Goal: Information Seeking & Learning: Learn about a topic

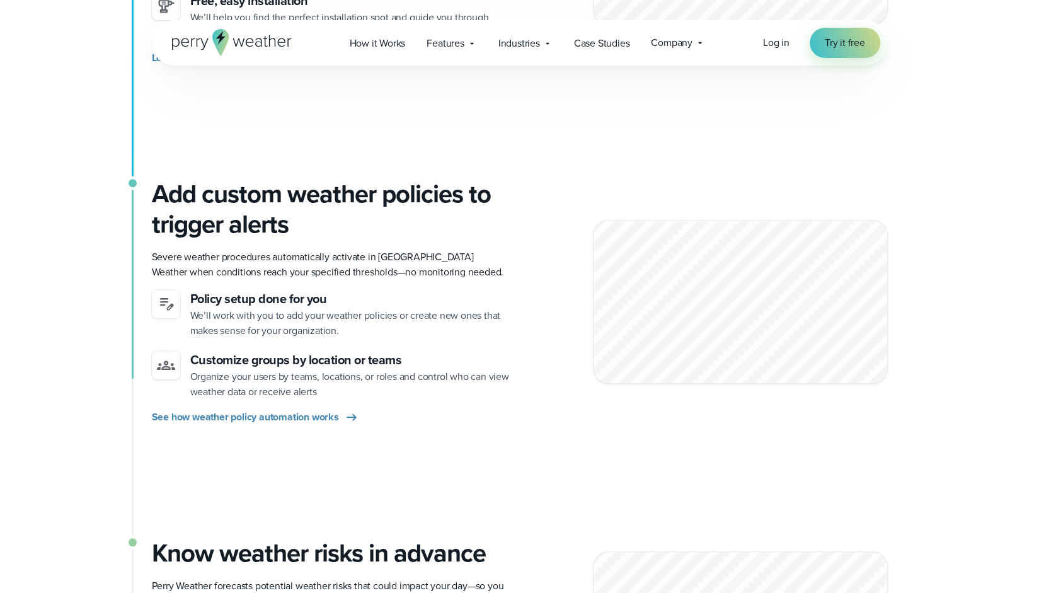
scroll to position [555, 0]
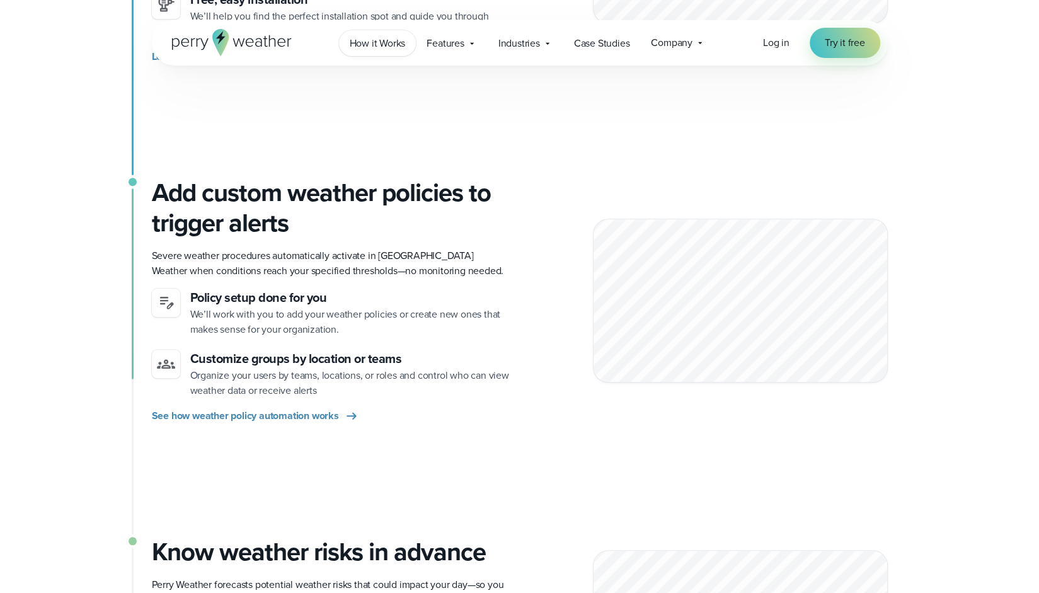
click at [389, 48] on span "How it Works" at bounding box center [378, 43] width 56 height 15
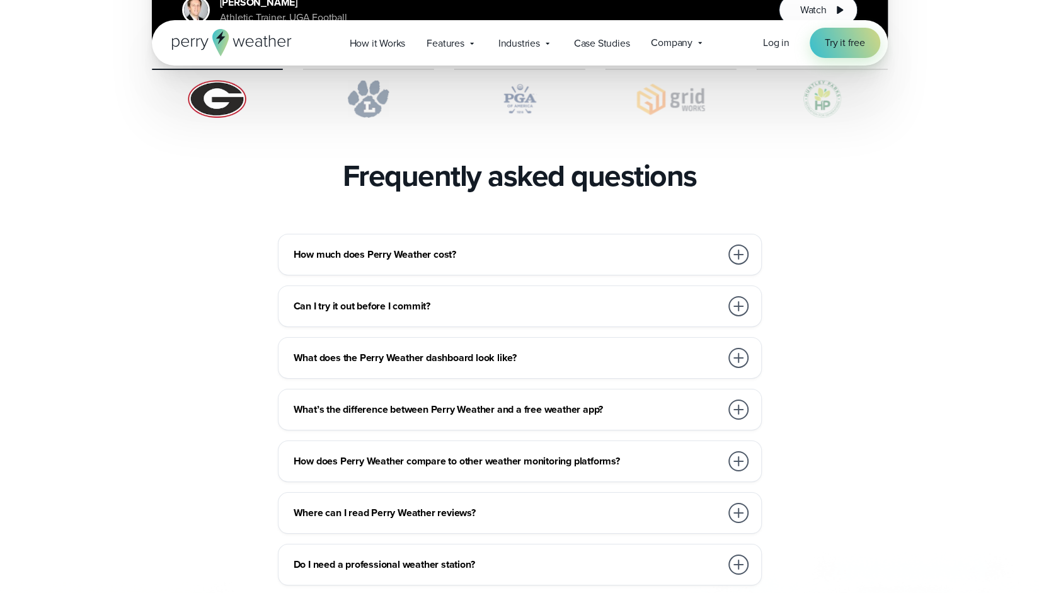
scroll to position [2723, 0]
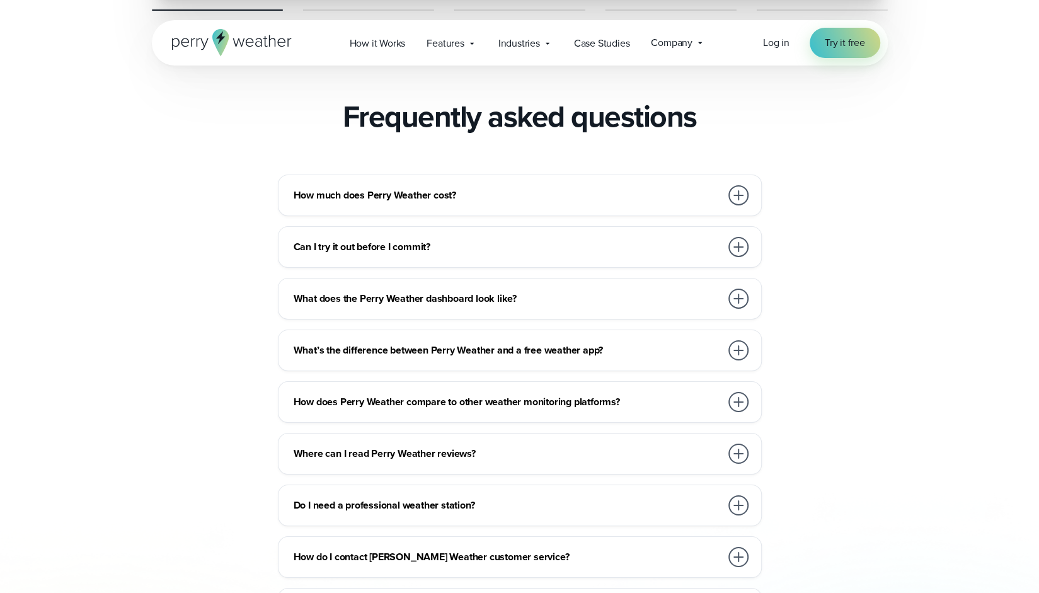
click at [742, 185] on div at bounding box center [739, 195] width 20 height 20
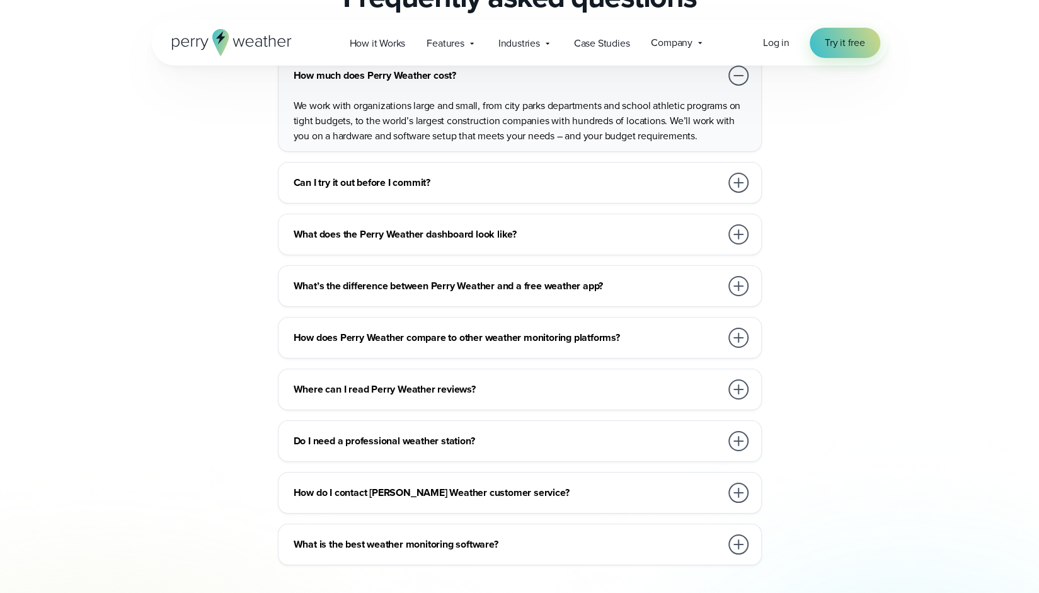
scroll to position [2849, 0]
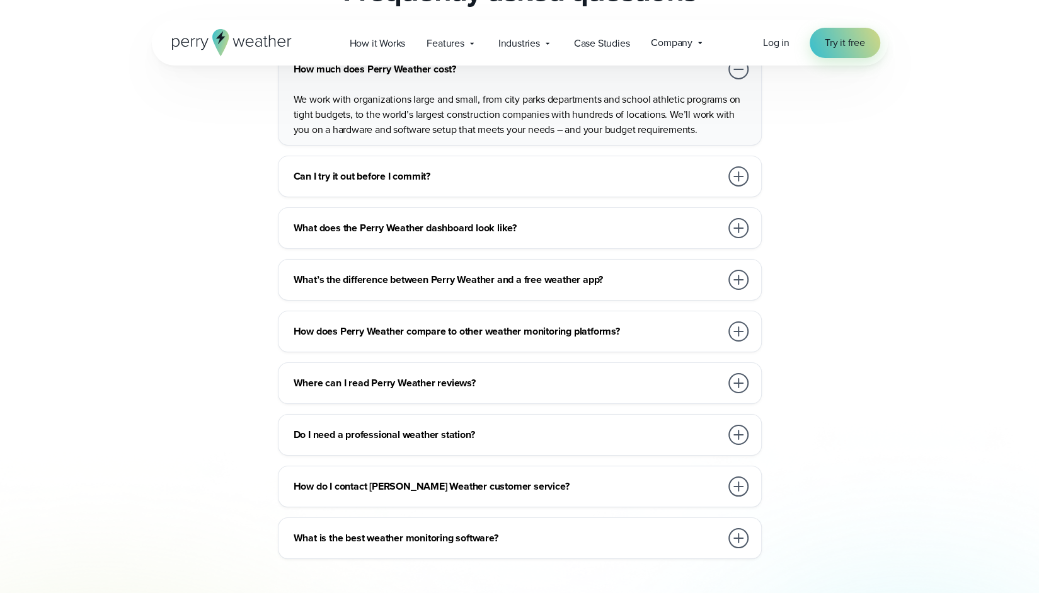
click at [737, 218] on div at bounding box center [739, 228] width 20 height 20
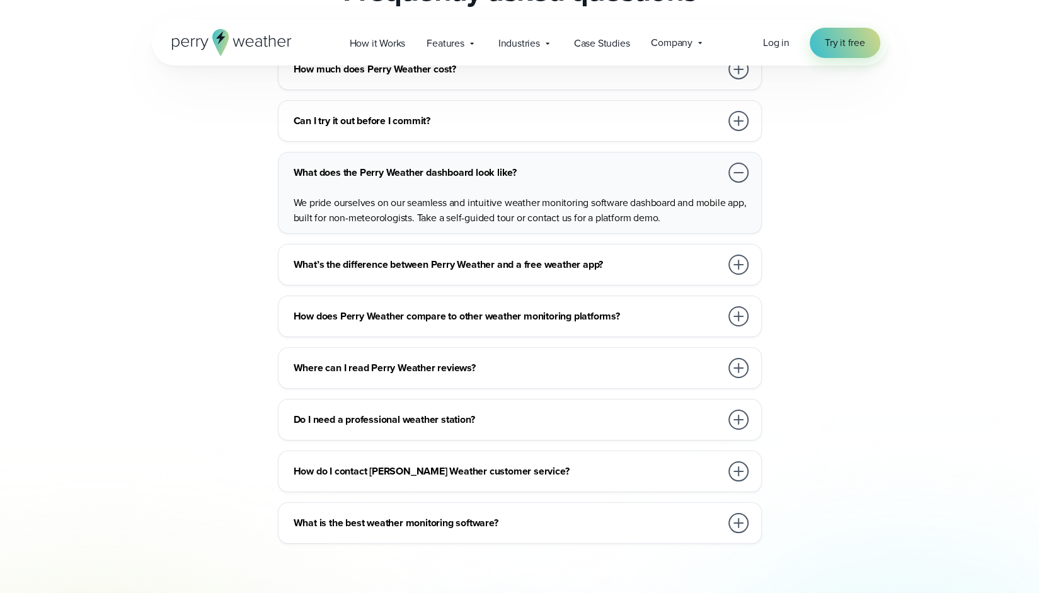
click at [736, 255] on div at bounding box center [739, 265] width 20 height 20
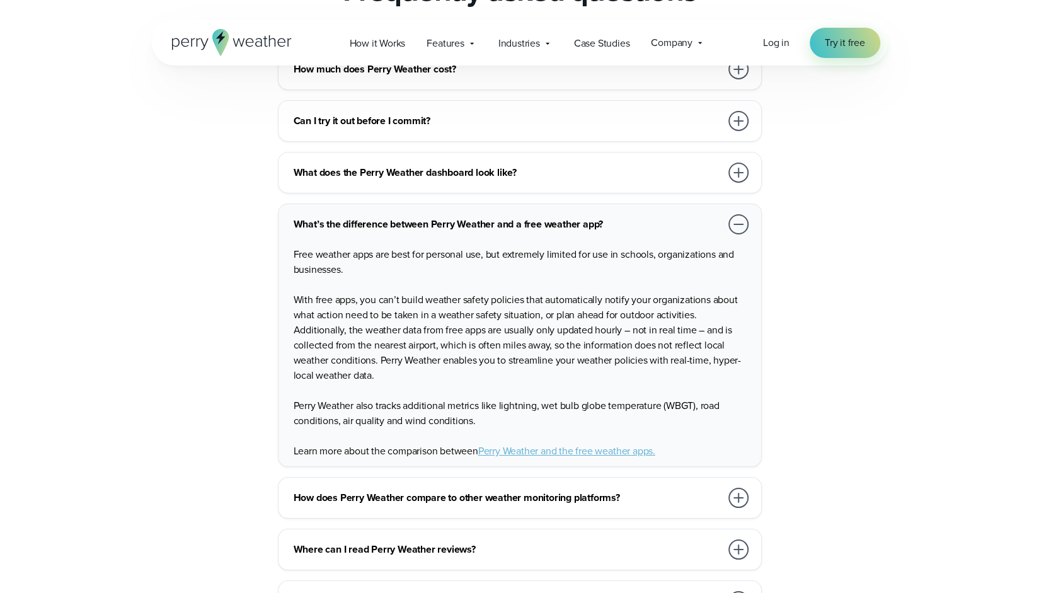
click at [817, 267] on div "How much does Perry Weather cost? We work with organizations large and small, f…" at bounding box center [520, 387] width 736 height 677
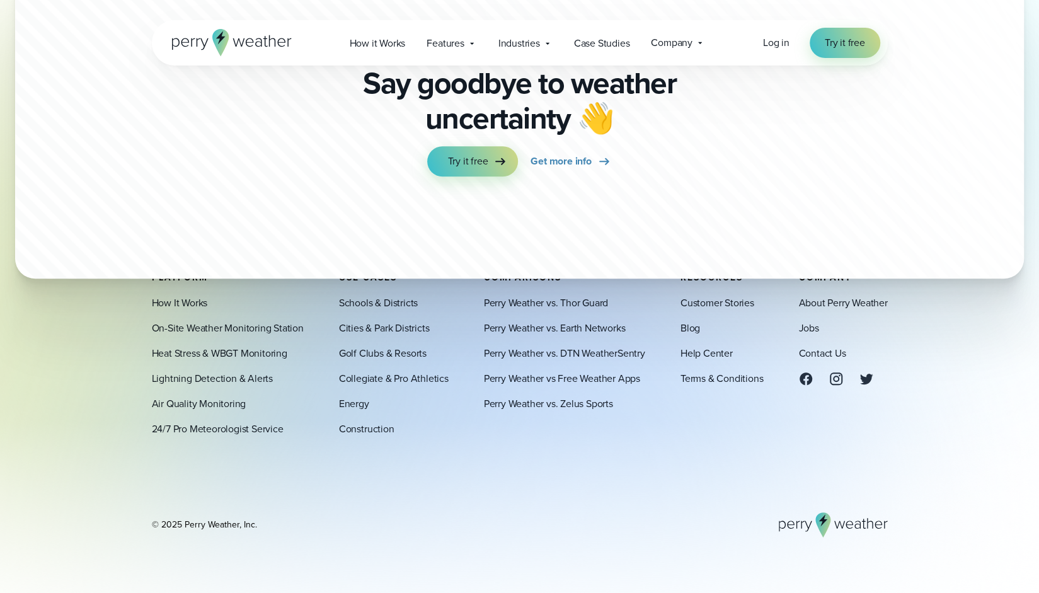
scroll to position [3672, 0]
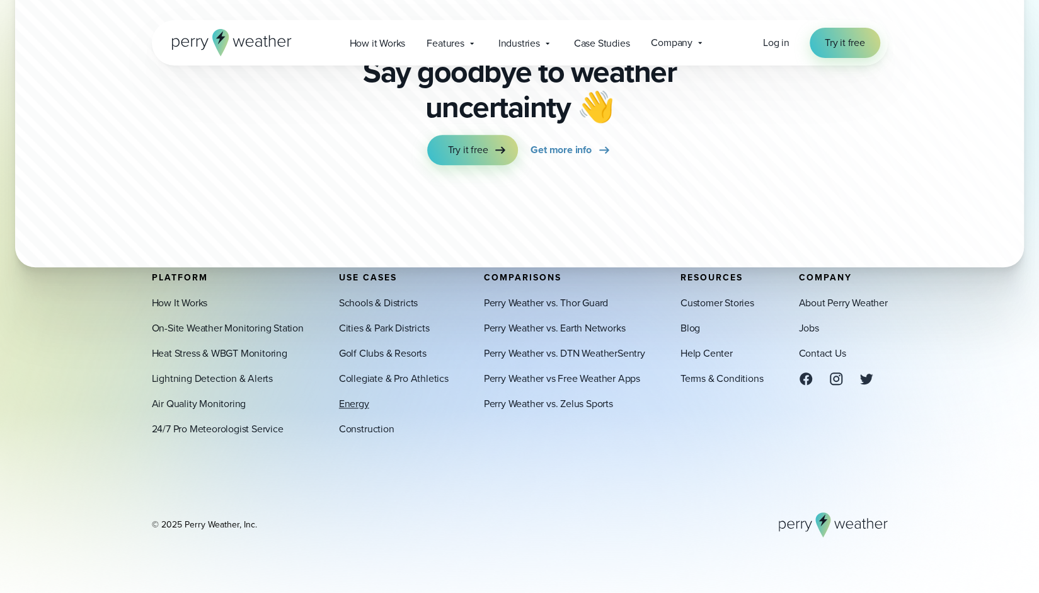
click at [359, 403] on link "Energy" at bounding box center [354, 403] width 30 height 15
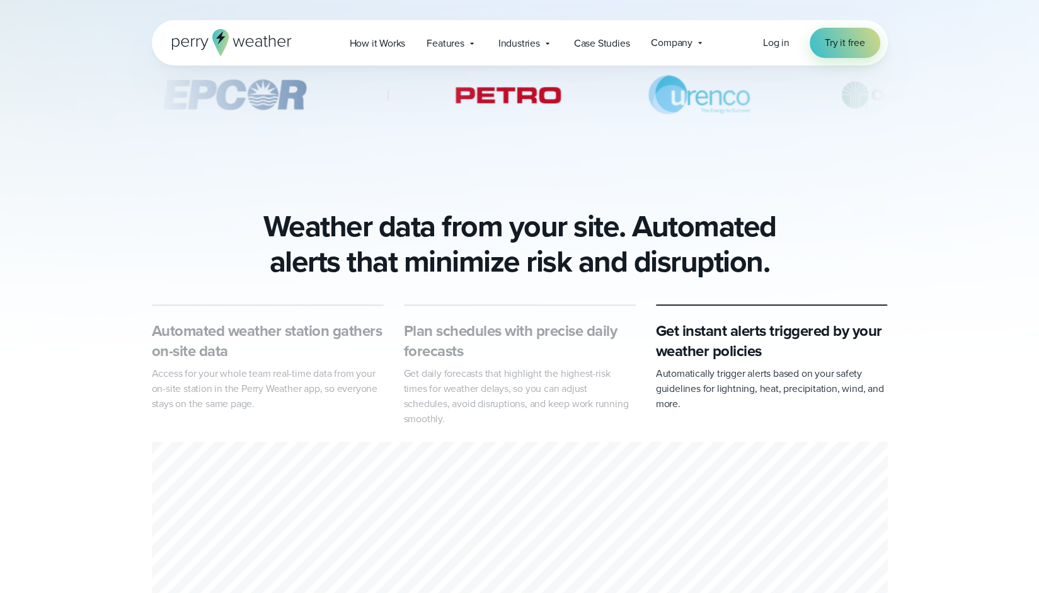
scroll to position [605, 0]
